Goal: Task Accomplishment & Management: Manage account settings

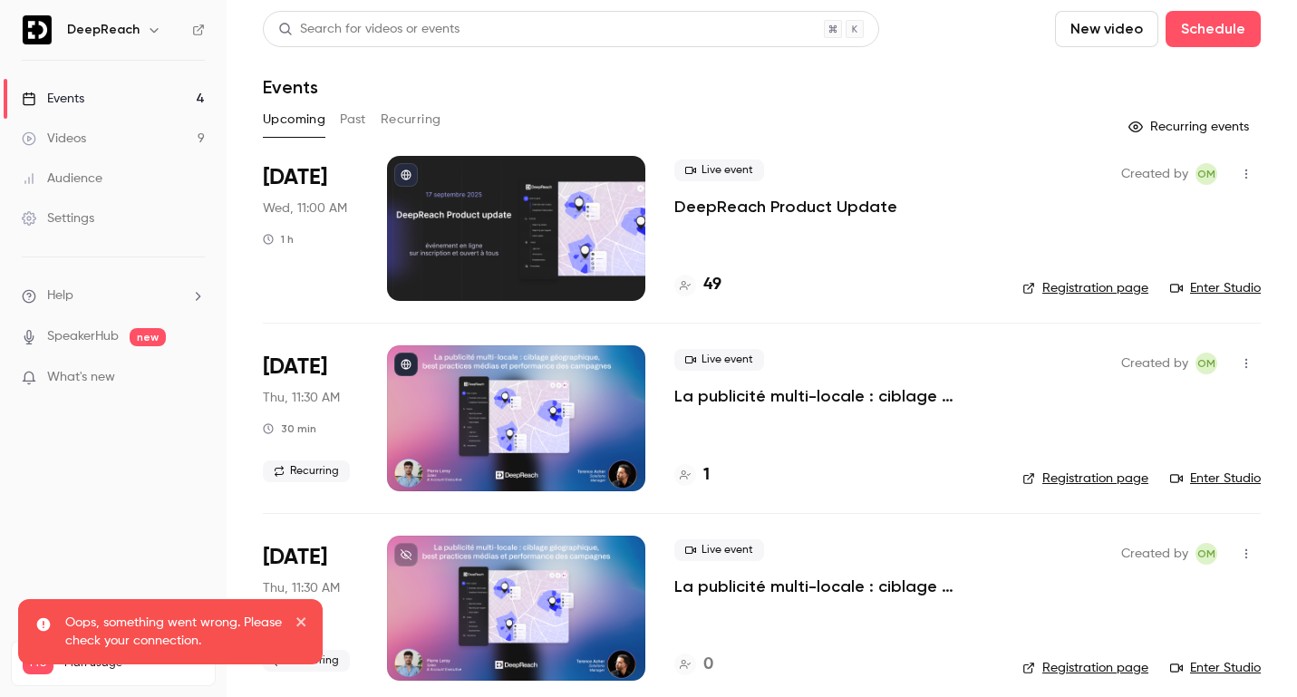
click at [833, 213] on p "DeepReach Product Update" at bounding box center [785, 207] width 223 height 22
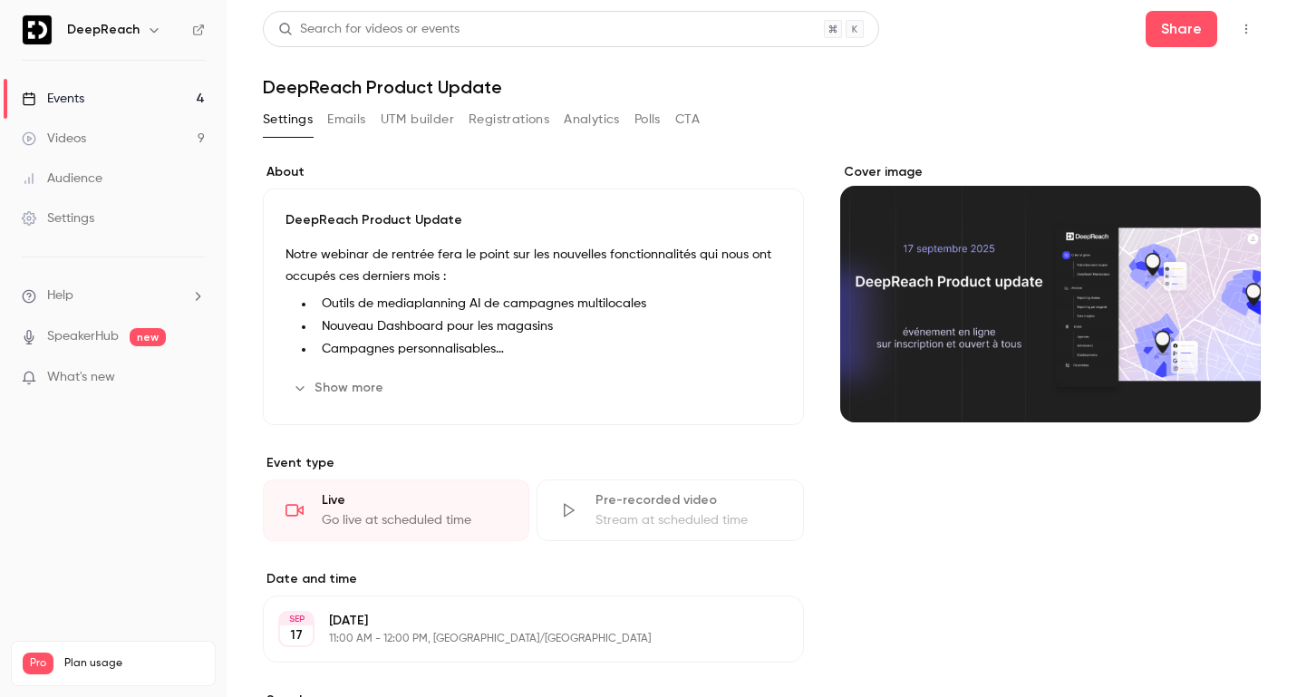
click at [515, 118] on button "Registrations" at bounding box center [509, 119] width 81 height 29
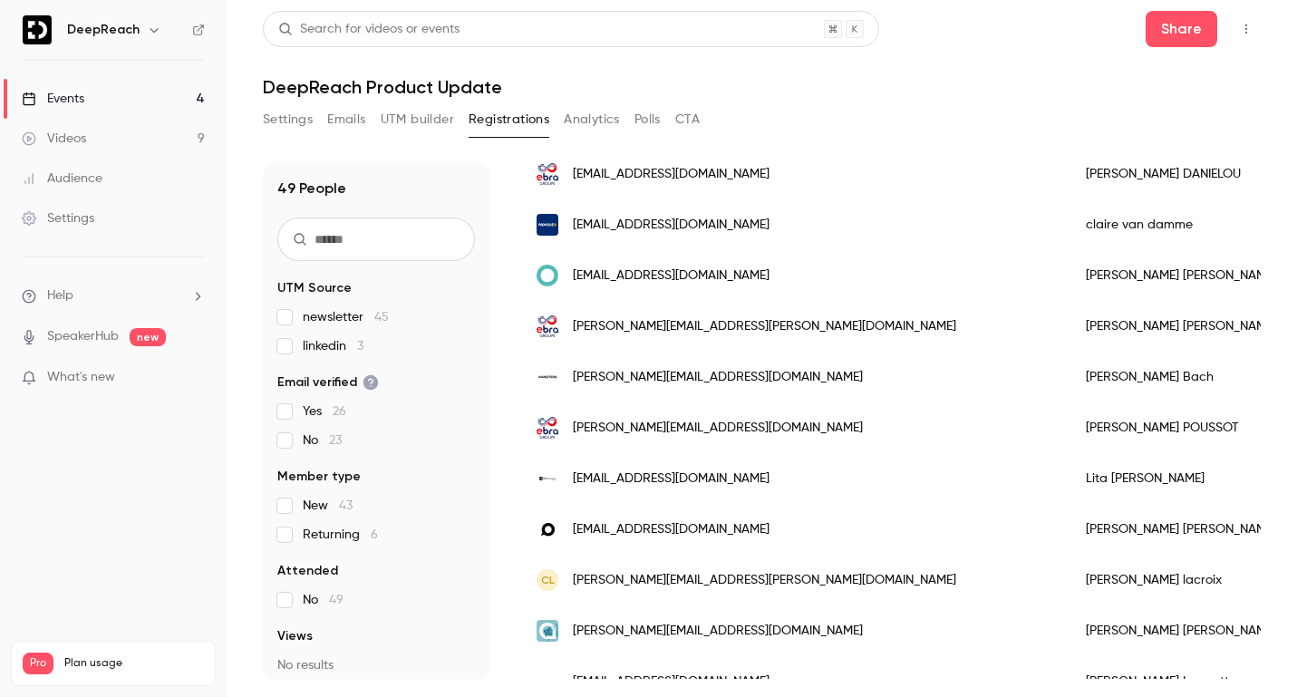
scroll to position [2145, 0]
